Goal: Task Accomplishment & Management: Complete application form

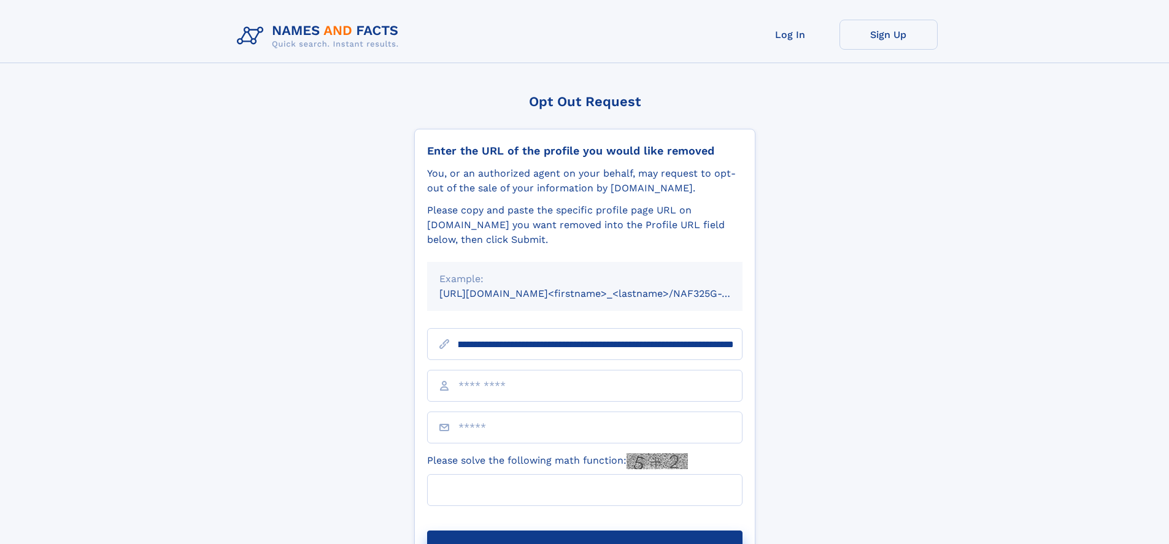
scroll to position [0, 158]
type input "**********"
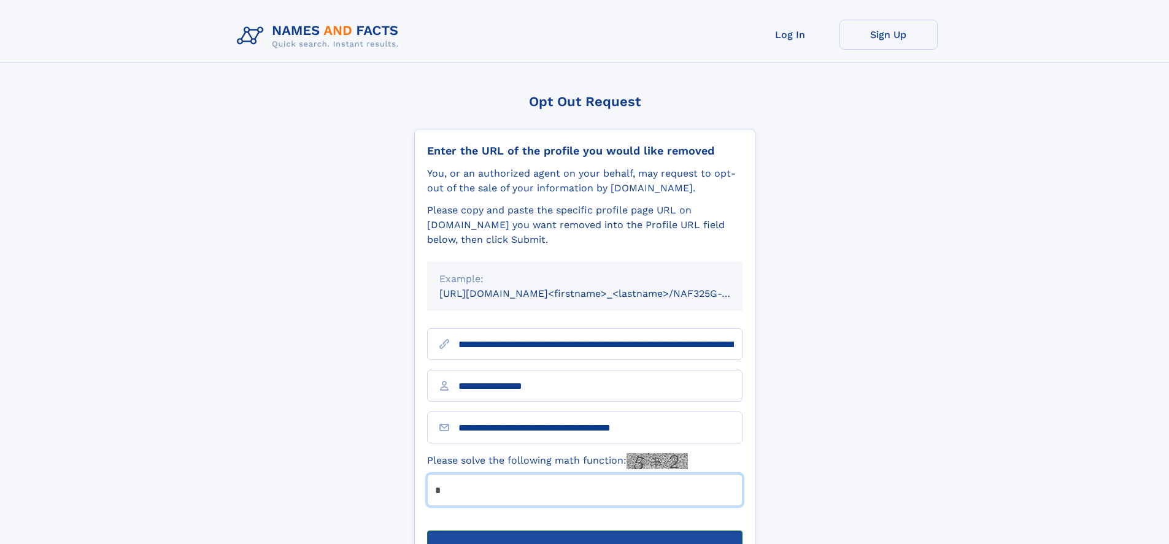
type input "*"
click at [584, 531] on button "Submit Opt Out Request" at bounding box center [584, 550] width 315 height 39
